Goal: Information Seeking & Learning: Check status

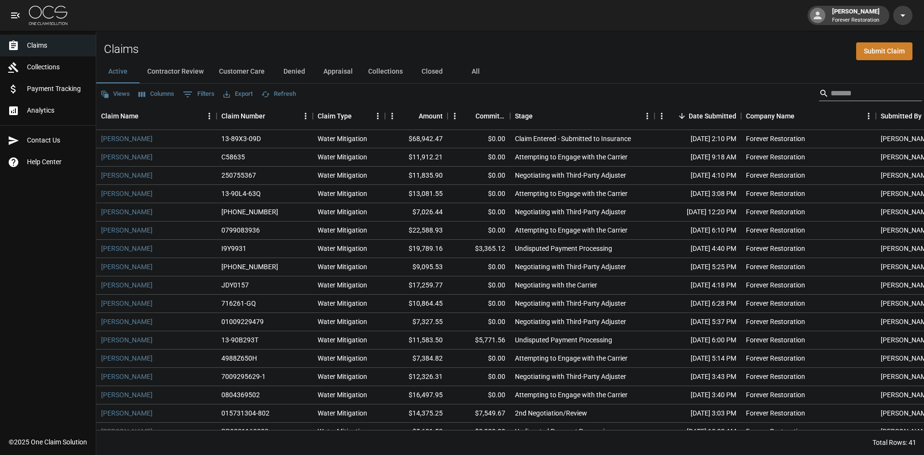
click at [840, 86] on input "Search" at bounding box center [868, 93] width 77 height 15
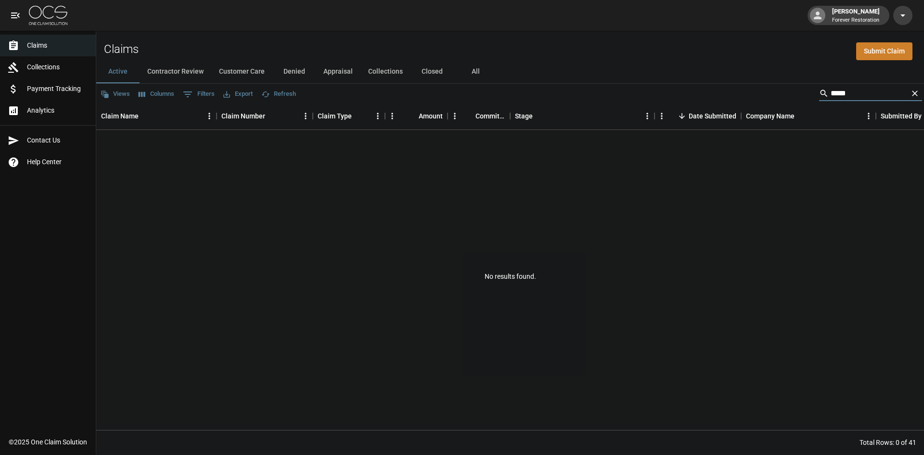
type input "*****"
click at [477, 74] on button "All" at bounding box center [475, 71] width 43 height 23
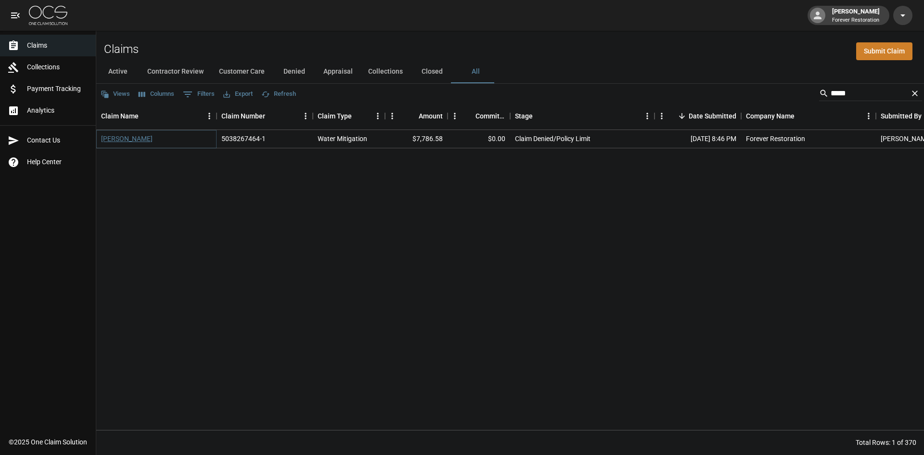
click at [116, 134] on link "[PERSON_NAME]" at bounding box center [126, 139] width 51 height 10
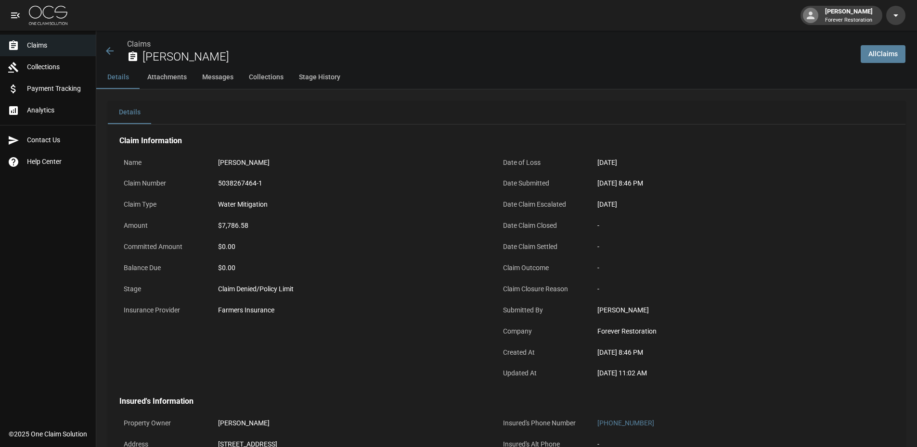
drag, startPoint x: 671, startPoint y: 375, endPoint x: 550, endPoint y: 372, distance: 121.3
click at [550, 372] on div "Updated At [DATE] 11:02 AM" at bounding box center [682, 374] width 368 height 21
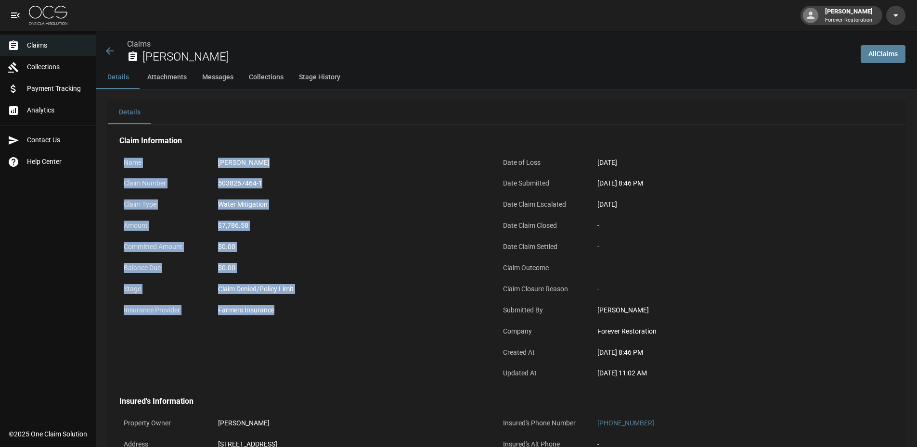
drag, startPoint x: 296, startPoint y: 314, endPoint x: 121, endPoint y: 161, distance: 232.9
click at [121, 161] on div "Name Paul Hirthe Claim Number 5038267464-1 Claim Type Water Mitigation Amount $…" at bounding box center [297, 264] width 379 height 244
click at [257, 216] on div "Claim Type Water Mitigation" at bounding box center [303, 205] width 368 height 21
drag, startPoint x: 283, startPoint y: 317, endPoint x: 114, endPoint y: 170, distance: 224.1
click at [114, 170] on div "Name Paul Hirthe Claim Number 5038267464-1 Claim Type Water Mitigation Amount $…" at bounding box center [297, 264] width 379 height 244
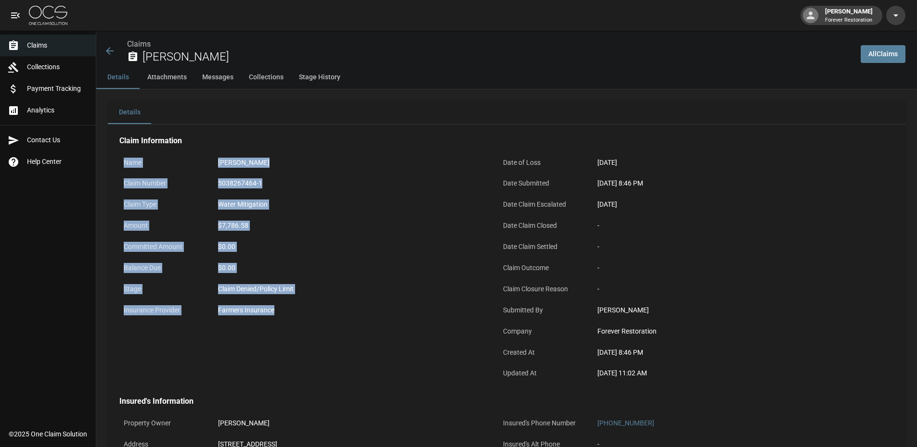
click at [235, 230] on div "$7,786.58" at bounding box center [350, 226] width 265 height 10
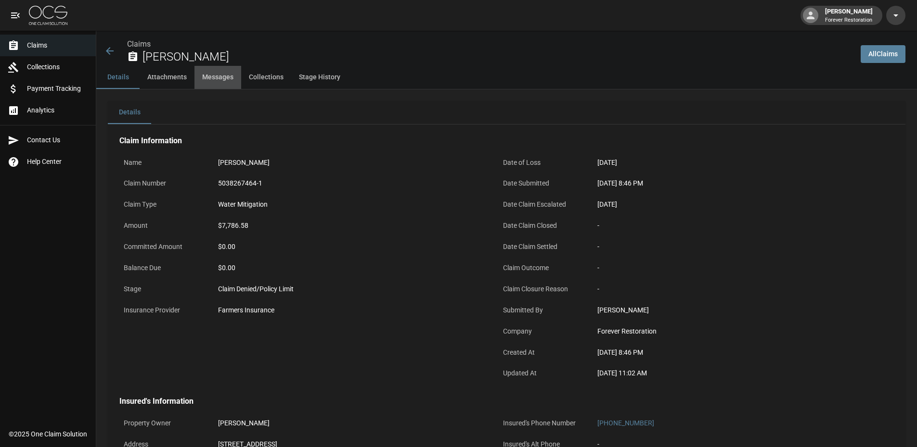
click at [221, 77] on button "Messages" at bounding box center [217, 77] width 47 height 23
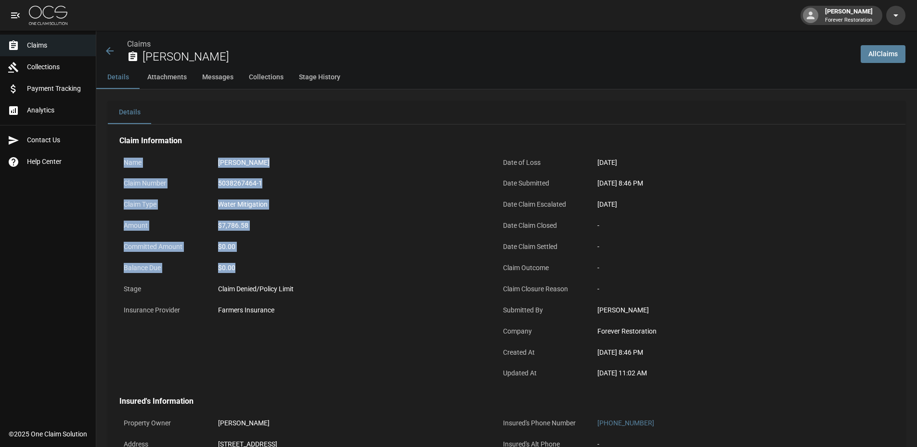
drag, startPoint x: 245, startPoint y: 266, endPoint x: 120, endPoint y: 150, distance: 170.2
click at [118, 147] on div "Name Paul Hirthe Claim Number 5038267464-1 Claim Type Water Mitigation Amount $…" at bounding box center [297, 264] width 379 height 244
click at [167, 277] on p "Balance Due" at bounding box center [162, 268] width 87 height 19
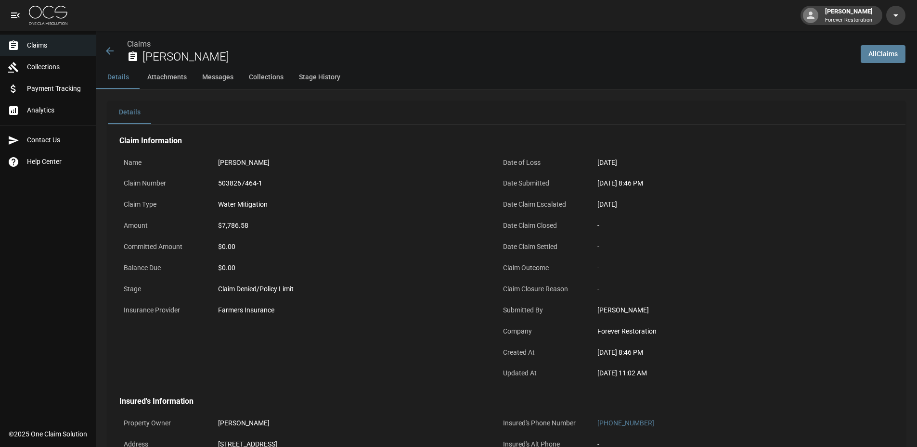
drag, startPoint x: 592, startPoint y: 373, endPoint x: 654, endPoint y: 377, distance: 61.7
click at [654, 377] on div "Updated At [DATE] 11:02 AM" at bounding box center [682, 374] width 368 height 21
click at [574, 338] on p "Company" at bounding box center [541, 331] width 87 height 19
drag, startPoint x: 237, startPoint y: 269, endPoint x: 200, endPoint y: 268, distance: 37.6
click at [200, 268] on div "Balance Due $0.00" at bounding box center [303, 269] width 368 height 21
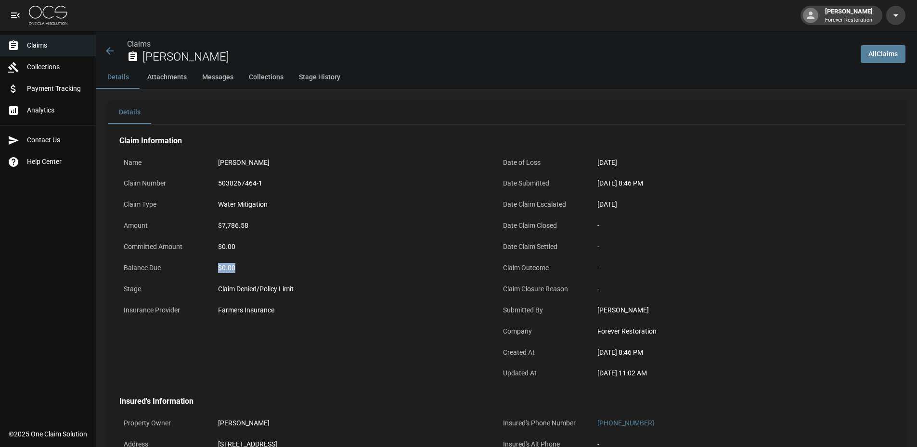
click at [109, 54] on icon at bounding box center [110, 51] width 12 height 12
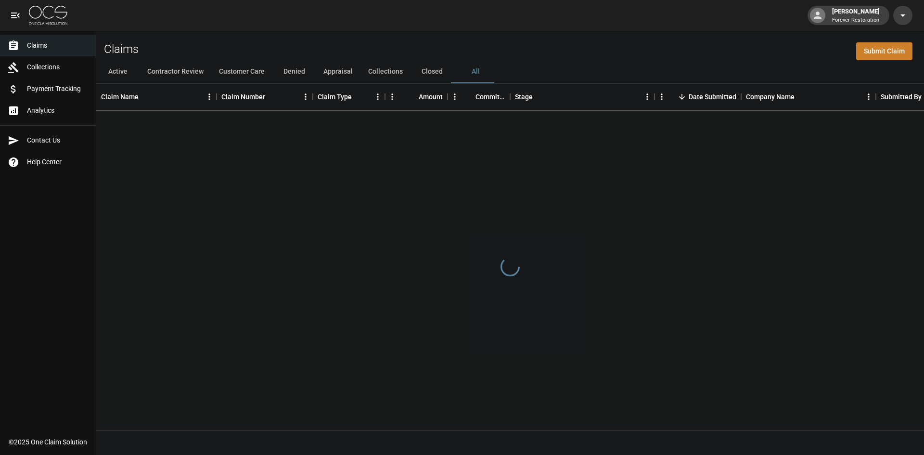
click at [250, 64] on button "Customer Care" at bounding box center [241, 71] width 61 height 23
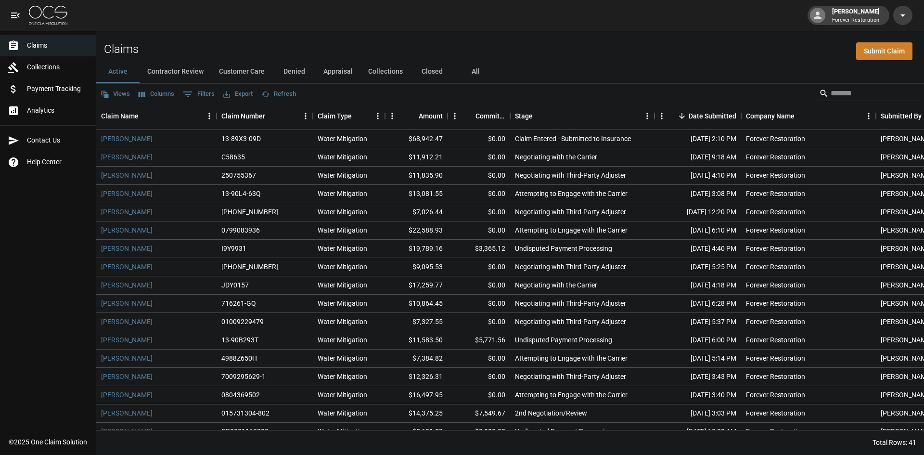
click at [468, 71] on button "All" at bounding box center [475, 71] width 43 height 23
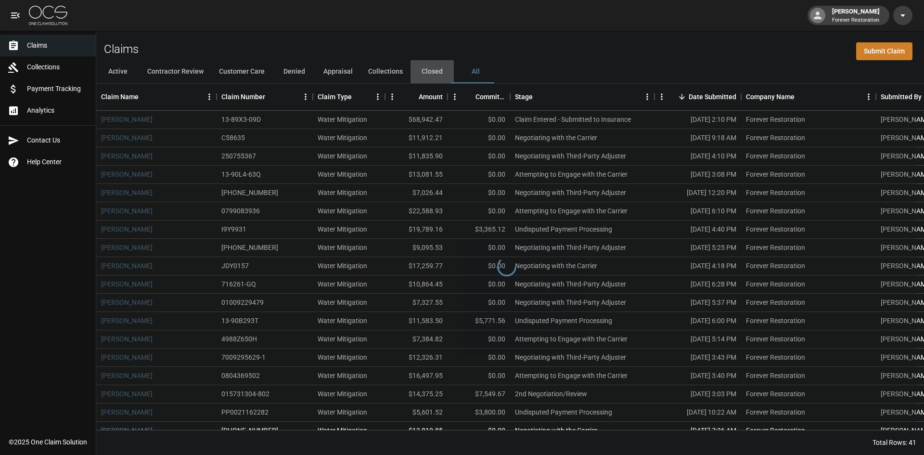
click at [434, 72] on button "Closed" at bounding box center [431, 71] width 43 height 23
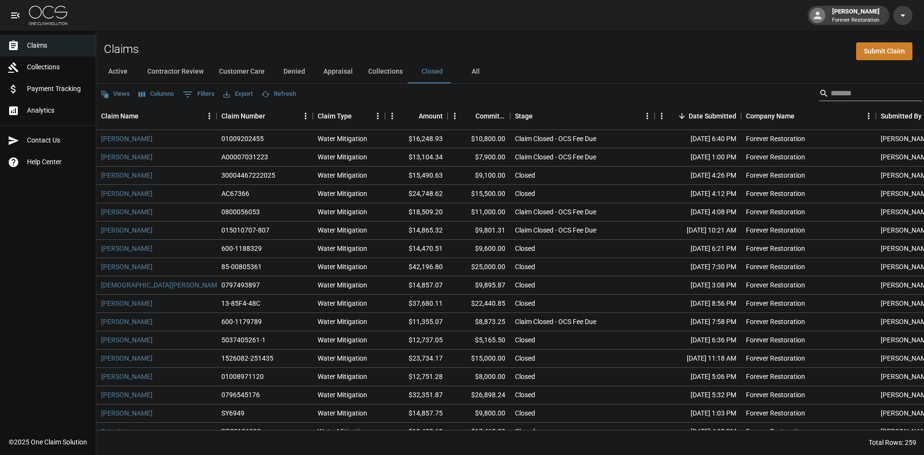
click at [830, 96] on input "Search" at bounding box center [868, 93] width 77 height 15
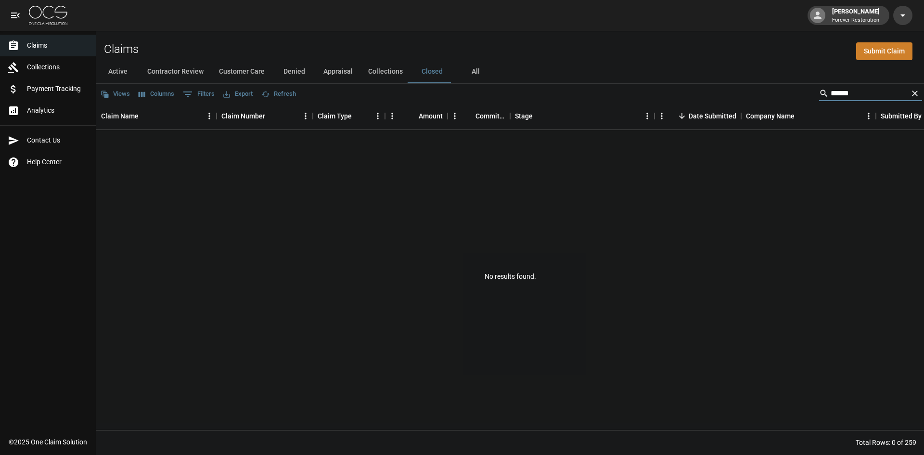
type input "******"
click at [370, 69] on button "Collections" at bounding box center [385, 71] width 50 height 23
click at [343, 72] on button "Appraisal" at bounding box center [338, 71] width 45 height 23
click at [296, 68] on button "Denied" at bounding box center [293, 71] width 43 height 23
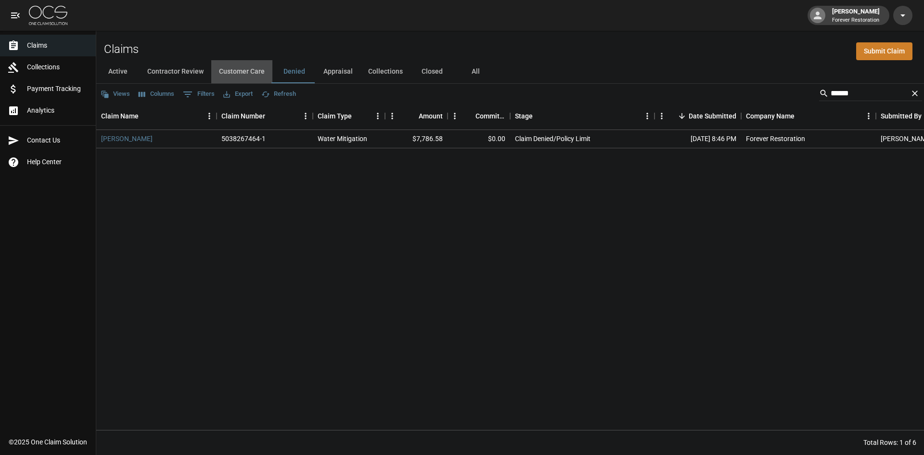
click at [247, 69] on button "Customer Care" at bounding box center [241, 71] width 61 height 23
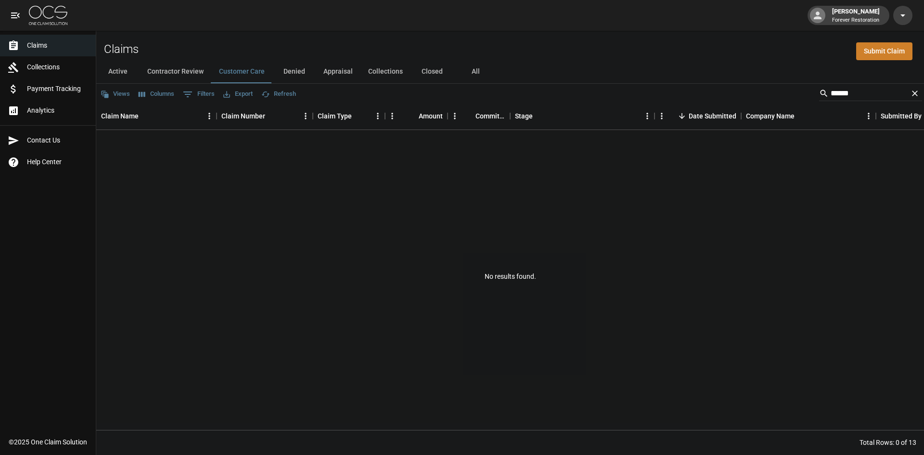
click at [300, 71] on button "Denied" at bounding box center [293, 71] width 43 height 23
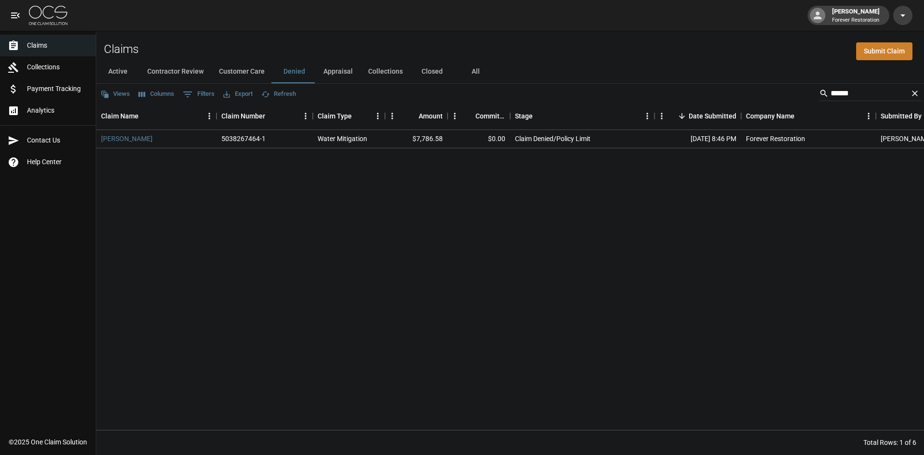
click at [473, 77] on button "All" at bounding box center [475, 71] width 43 height 23
click at [110, 138] on link "[PERSON_NAME]" at bounding box center [126, 139] width 51 height 10
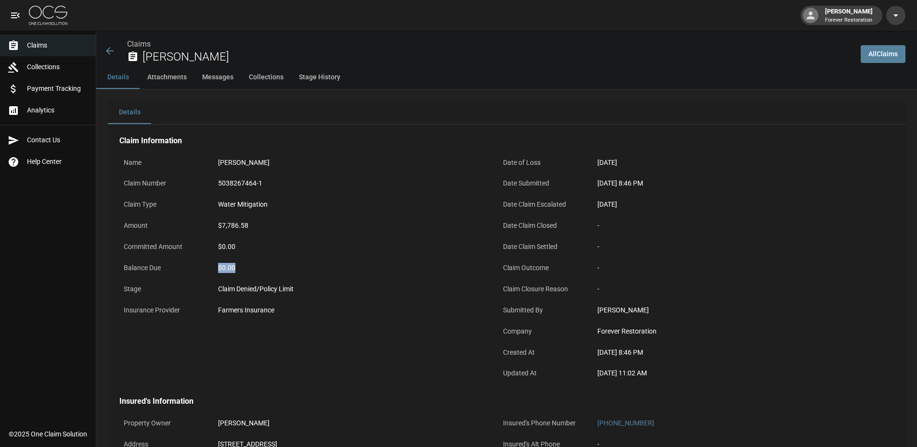
drag, startPoint x: 216, startPoint y: 264, endPoint x: 203, endPoint y: 259, distance: 13.9
click at [203, 259] on div "Balance Due $0.00" at bounding box center [303, 269] width 368 height 21
drag, startPoint x: 590, startPoint y: 376, endPoint x: 631, endPoint y: 373, distance: 41.0
click at [631, 373] on div "Updated At [DATE] 11:02 AM" at bounding box center [682, 374] width 368 height 21
click at [638, 367] on div "[DATE] 11:02 AM" at bounding box center [729, 373] width 273 height 19
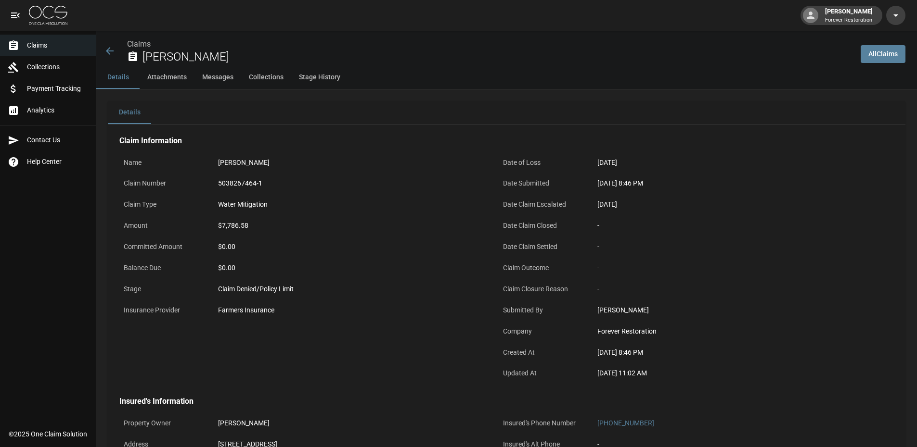
click at [109, 51] on icon at bounding box center [110, 51] width 8 height 8
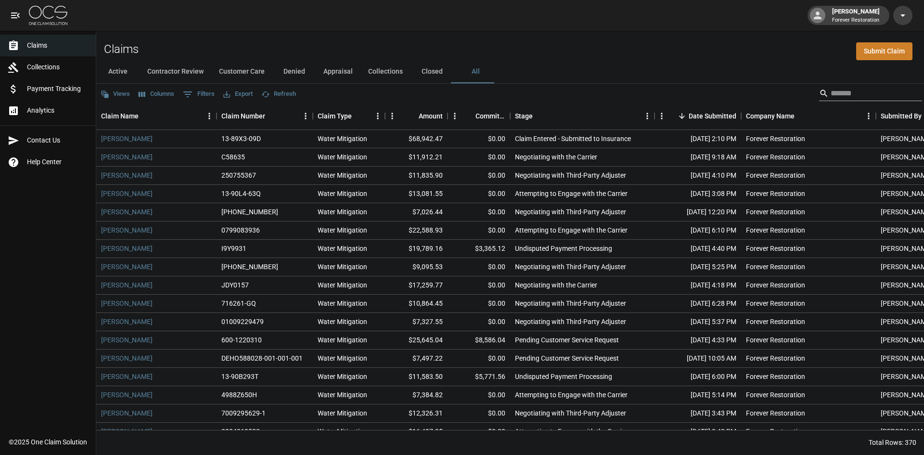
click at [848, 95] on input "Search" at bounding box center [868, 93] width 77 height 15
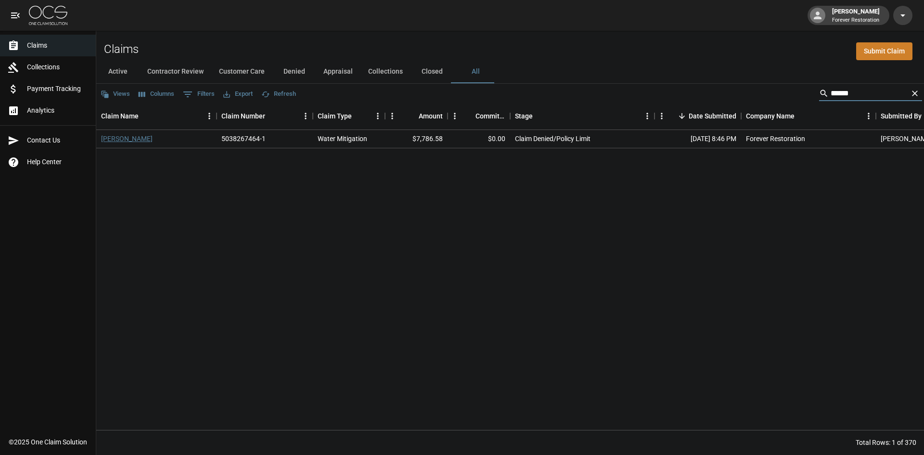
type input "******"
click at [114, 139] on link "[PERSON_NAME]" at bounding box center [126, 139] width 51 height 10
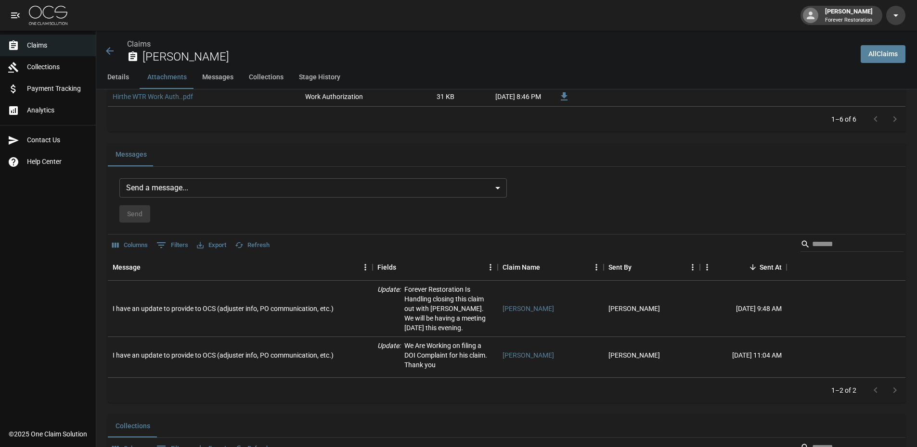
scroll to position [770, 0]
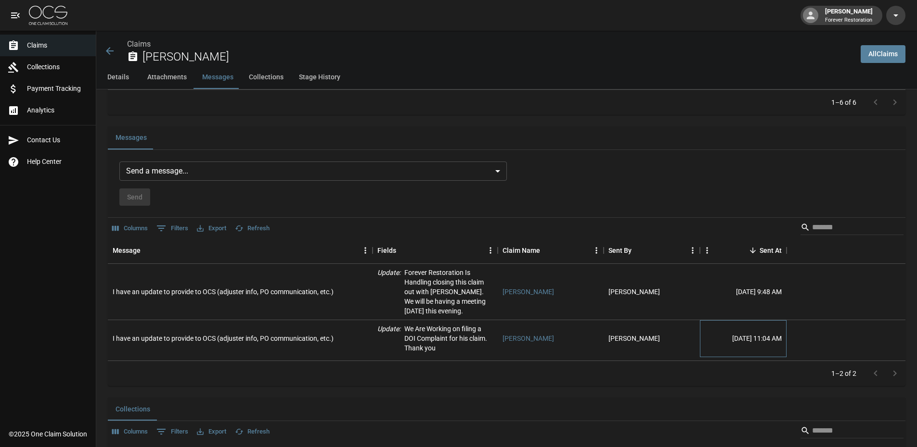
drag, startPoint x: 711, startPoint y: 334, endPoint x: 768, endPoint y: 335, distance: 57.3
click at [768, 335] on div "[DATE] 11:04 AM" at bounding box center [743, 338] width 87 height 37
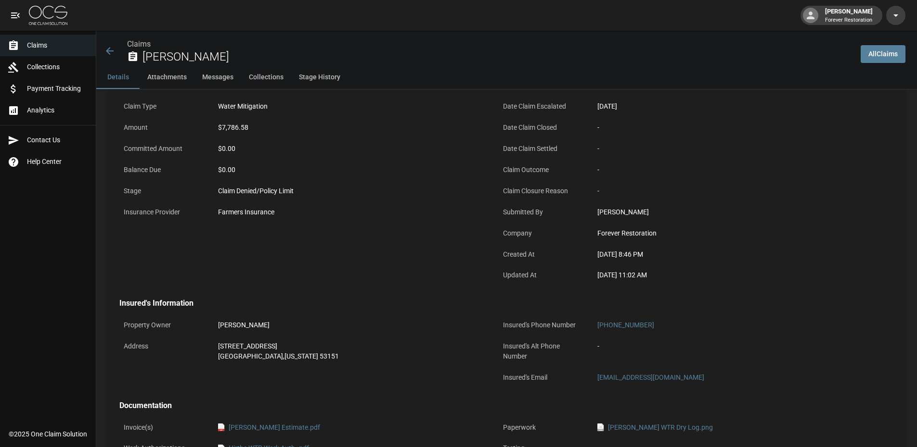
scroll to position [0, 0]
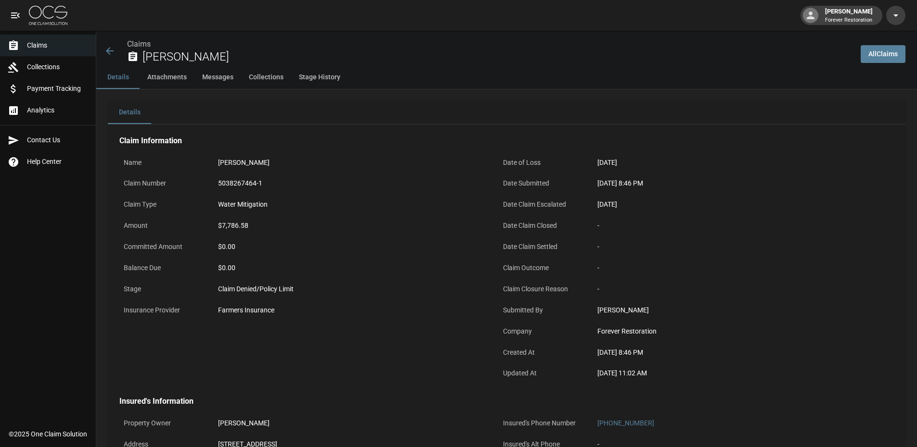
click at [226, 76] on button "Messages" at bounding box center [217, 77] width 47 height 23
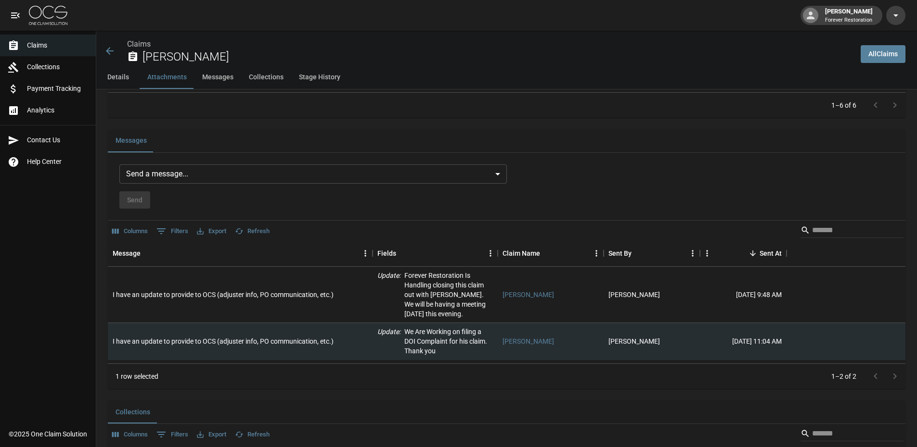
scroll to position [776, 0]
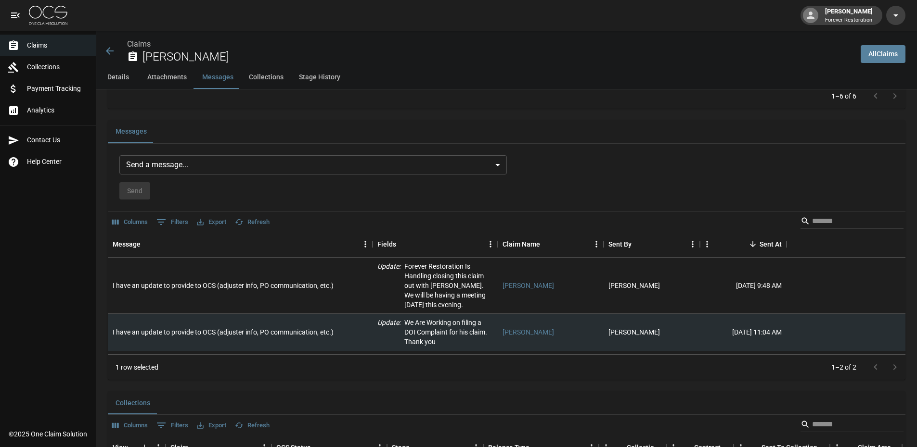
click at [567, 194] on div "Send a message... ​ Send" at bounding box center [506, 177] width 774 height 45
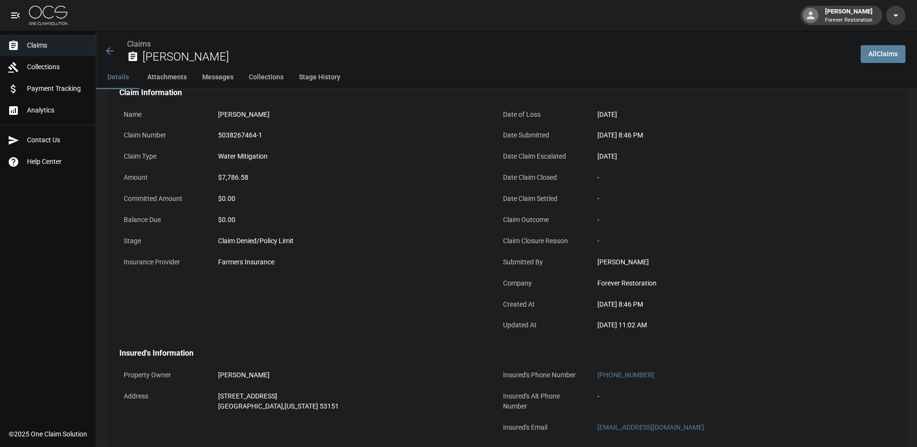
scroll to position [0, 0]
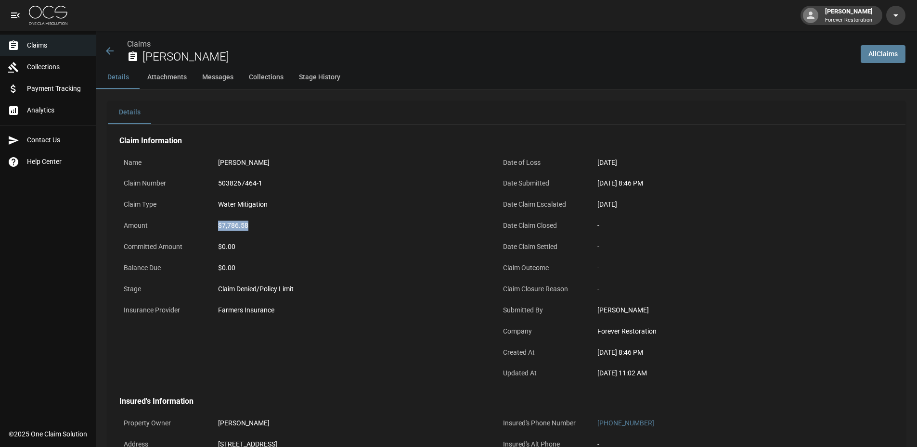
drag, startPoint x: 255, startPoint y: 227, endPoint x: 217, endPoint y: 225, distance: 38.5
click at [217, 225] on div "$7,786.58" at bounding box center [350, 226] width 273 height 19
click at [255, 228] on div "$7,786.58" at bounding box center [350, 226] width 265 height 10
drag, startPoint x: 240, startPoint y: 228, endPoint x: 217, endPoint y: 229, distance: 22.6
click at [217, 229] on div "$7,786.58" at bounding box center [350, 226] width 273 height 19
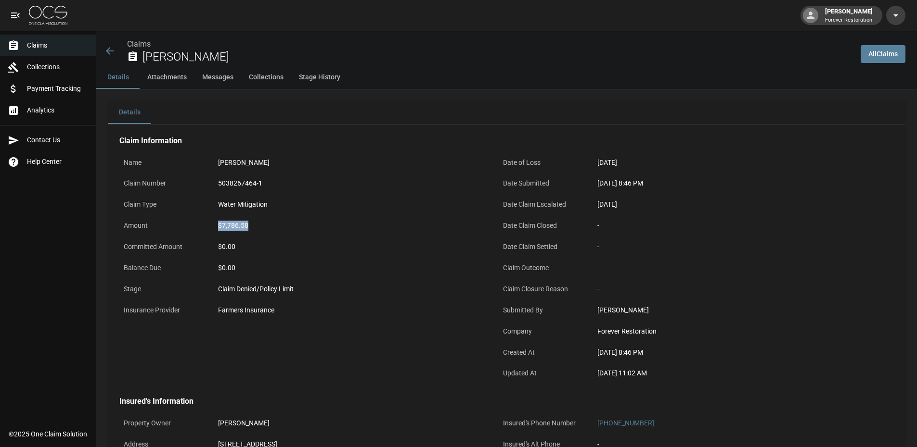
click at [267, 230] on div "$7,786.58" at bounding box center [350, 226] width 265 height 10
drag, startPoint x: 252, startPoint y: 231, endPoint x: 216, endPoint y: 225, distance: 36.6
click at [216, 225] on div "$7,786.58" at bounding box center [350, 226] width 273 height 19
click at [277, 173] on div "Name [PERSON_NAME]" at bounding box center [303, 163] width 368 height 21
